Goal: Transaction & Acquisition: Register for event/course

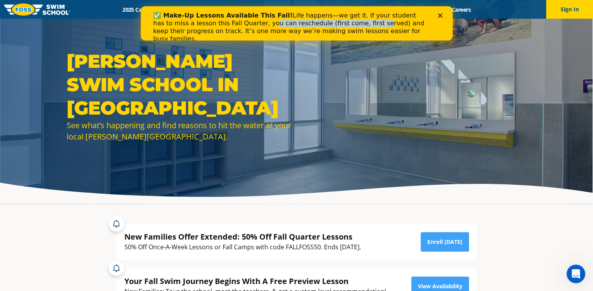
drag, startPoint x: 227, startPoint y: 25, endPoint x: 323, endPoint y: 27, distance: 96.3
click at [323, 27] on div "✅ Make-Up Lessons Available This Fall! Life happens—we get it. If your student …" at bounding box center [290, 27] width 274 height 31
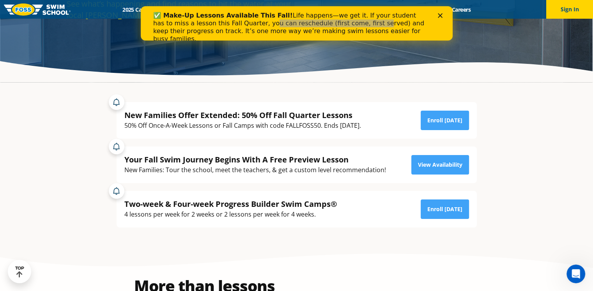
scroll to position [117, 0]
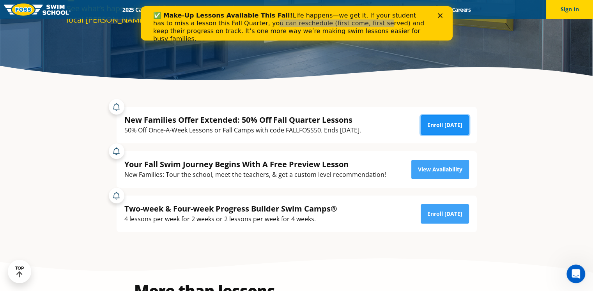
click at [435, 126] on link "Enroll Today" at bounding box center [444, 124] width 48 height 19
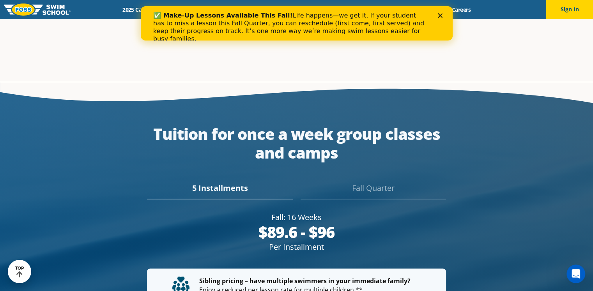
scroll to position [1375, 0]
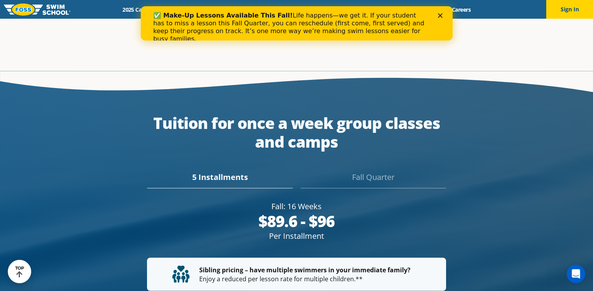
drag, startPoint x: 268, startPoint y: 214, endPoint x: 327, endPoint y: 218, distance: 59.4
click at [327, 230] on div "Per Installment" at bounding box center [296, 235] width 299 height 11
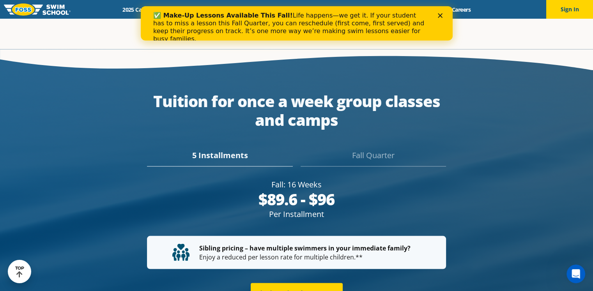
scroll to position [1364, 0]
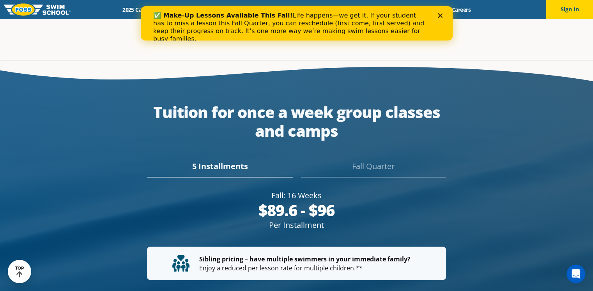
copy div "Per Installment"
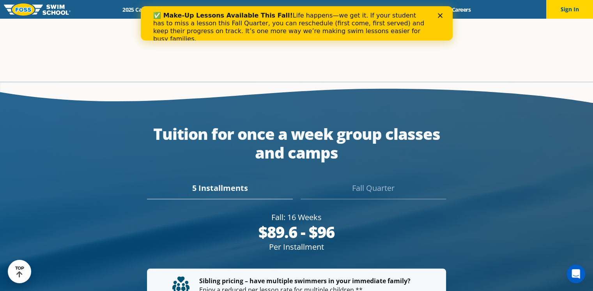
scroll to position [1375, 0]
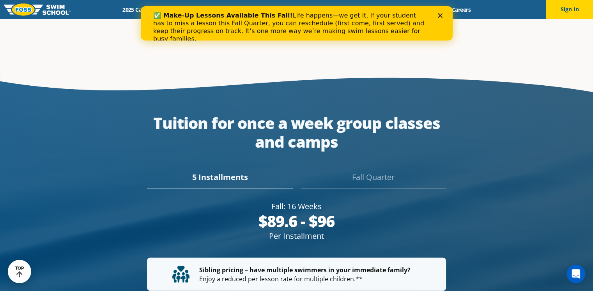
click at [440, 16] on polygon "Close" at bounding box center [439, 15] width 5 height 5
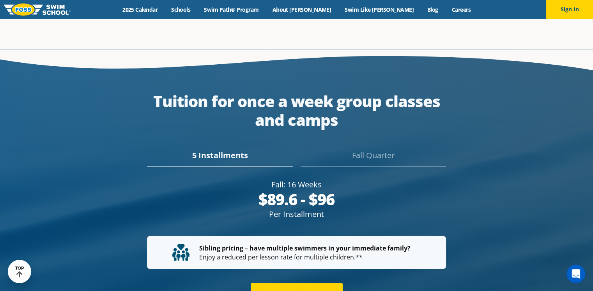
scroll to position [1364, 0]
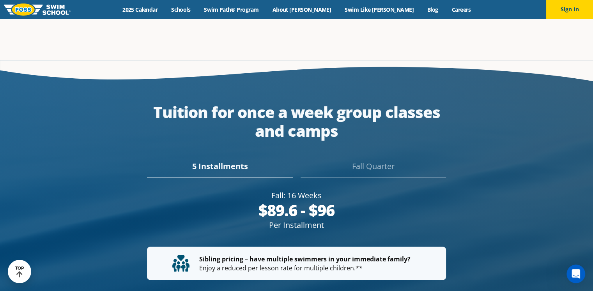
drag, startPoint x: 299, startPoint y: 104, endPoint x: 427, endPoint y: 119, distance: 128.7
click at [427, 119] on div "Tuition for once a week group classes and camps" at bounding box center [296, 120] width 299 height 37
click at [260, 160] on div "5 Installments" at bounding box center [219, 168] width 145 height 17
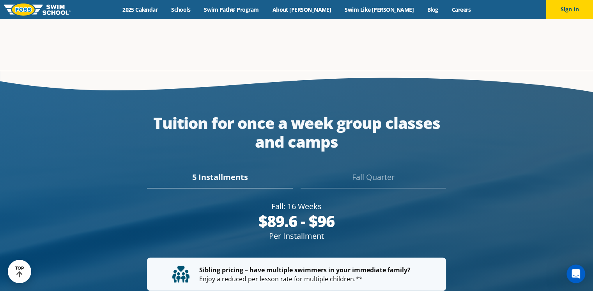
click at [225, 171] on div "5 Installments" at bounding box center [219, 179] width 145 height 17
click at [290, 171] on div "5 Installments" at bounding box center [219, 179] width 145 height 17
click at [361, 171] on div "Fall Quarter" at bounding box center [372, 179] width 145 height 17
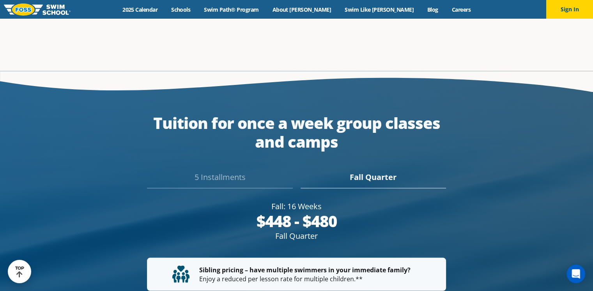
scroll to position [1364, 0]
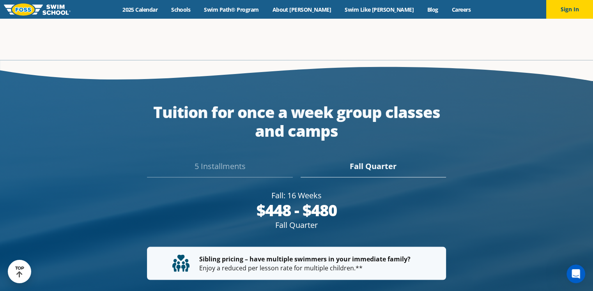
click at [234, 160] on div "5 Installments" at bounding box center [219, 168] width 145 height 17
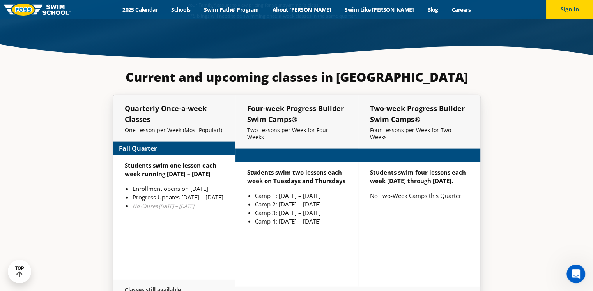
scroll to position [1767, 0]
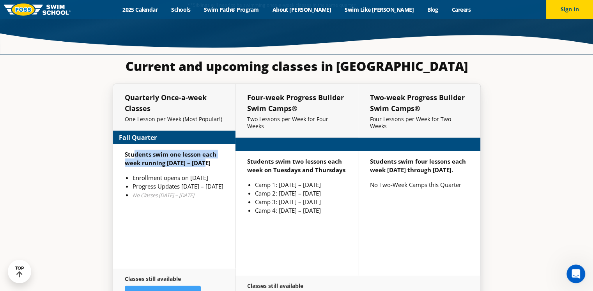
drag, startPoint x: 133, startPoint y: 147, endPoint x: 203, endPoint y: 153, distance: 69.6
click at [203, 153] on strong "Students swim one lesson each week running Sept 2 – Dec 22" at bounding box center [171, 158] width 92 height 16
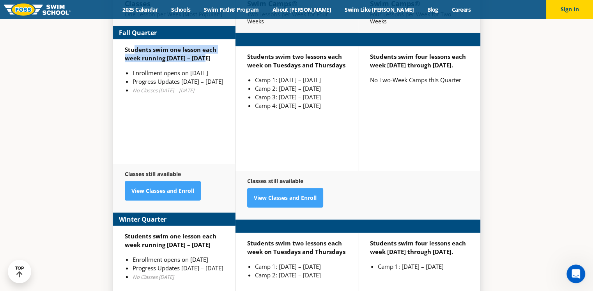
scroll to position [1873, 0]
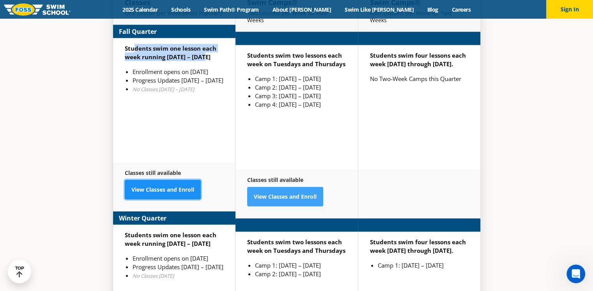
click at [165, 180] on link "View Classes and Enroll" at bounding box center [163, 189] width 76 height 19
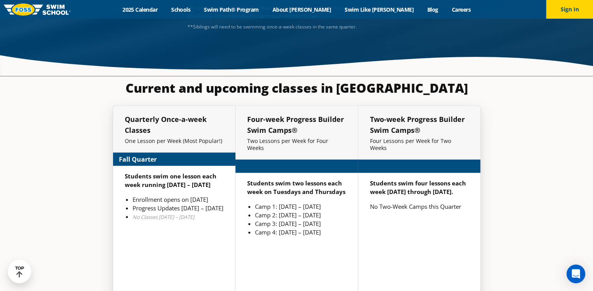
scroll to position [1778, 0]
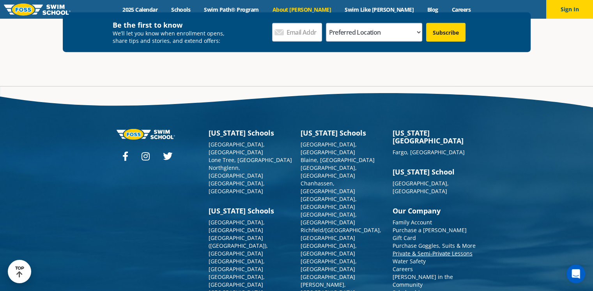
scroll to position [2079, 0]
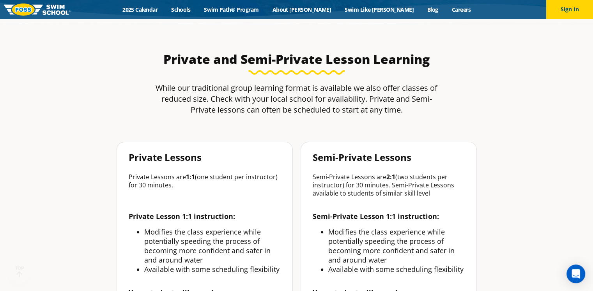
scroll to position [195, 0]
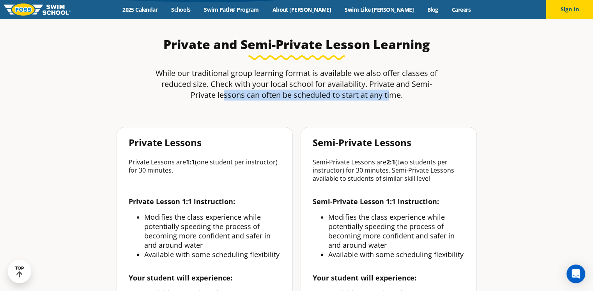
drag, startPoint x: 224, startPoint y: 96, endPoint x: 390, endPoint y: 99, distance: 166.0
click at [390, 99] on p "While our traditional group learning format is available we also offer classes …" at bounding box center [296, 84] width 289 height 33
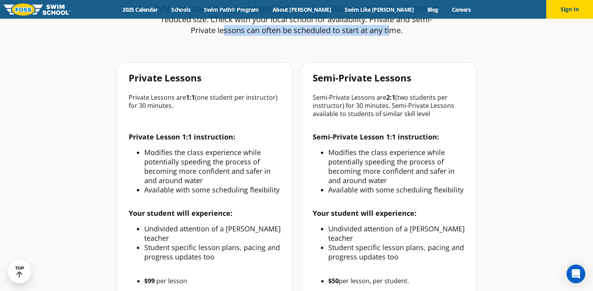
scroll to position [273, 0]
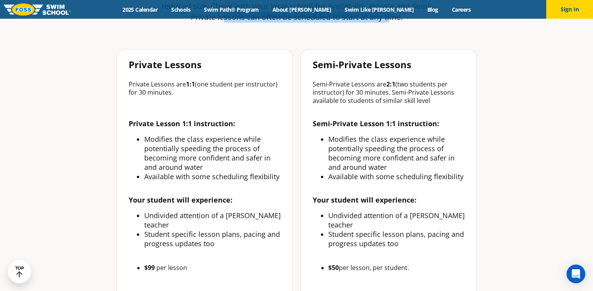
drag, startPoint x: 133, startPoint y: 94, endPoint x: 176, endPoint y: 94, distance: 42.9
click at [176, 94] on p "Private Lessons are 1:1 (one student per instructor) for 30 minutes." at bounding box center [205, 88] width 152 height 16
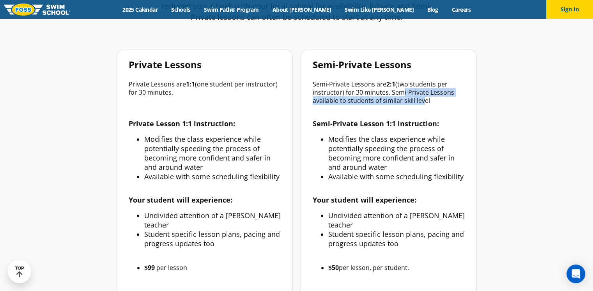
drag, startPoint x: 399, startPoint y: 95, endPoint x: 421, endPoint y: 103, distance: 23.4
click at [421, 103] on p "Semi-Private Lessons are 2:1 (two students per instructor) for 30 minutes. Semi…" at bounding box center [388, 92] width 152 height 25
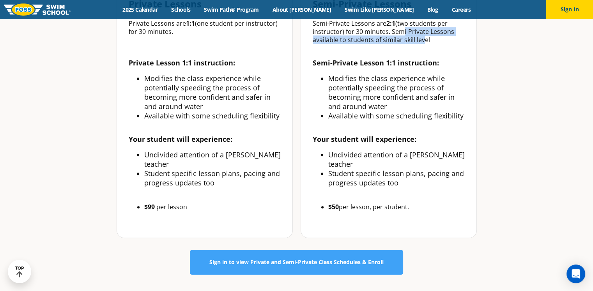
scroll to position [351, 0]
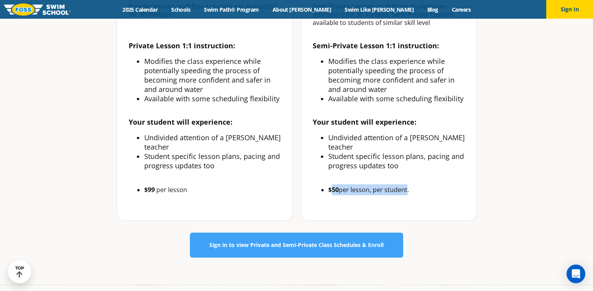
drag, startPoint x: 330, startPoint y: 178, endPoint x: 405, endPoint y: 182, distance: 75.7
click at [405, 184] on li "$50 per lesson, per student." at bounding box center [396, 189] width 136 height 11
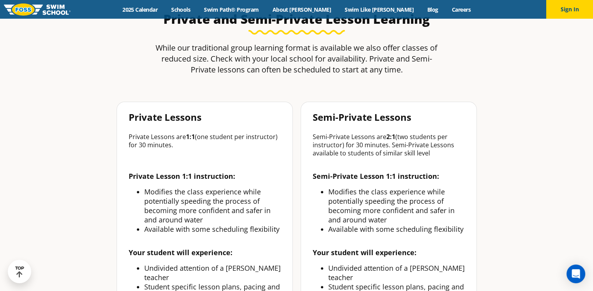
scroll to position [234, 0]
